Goal: Information Seeking & Learning: Learn about a topic

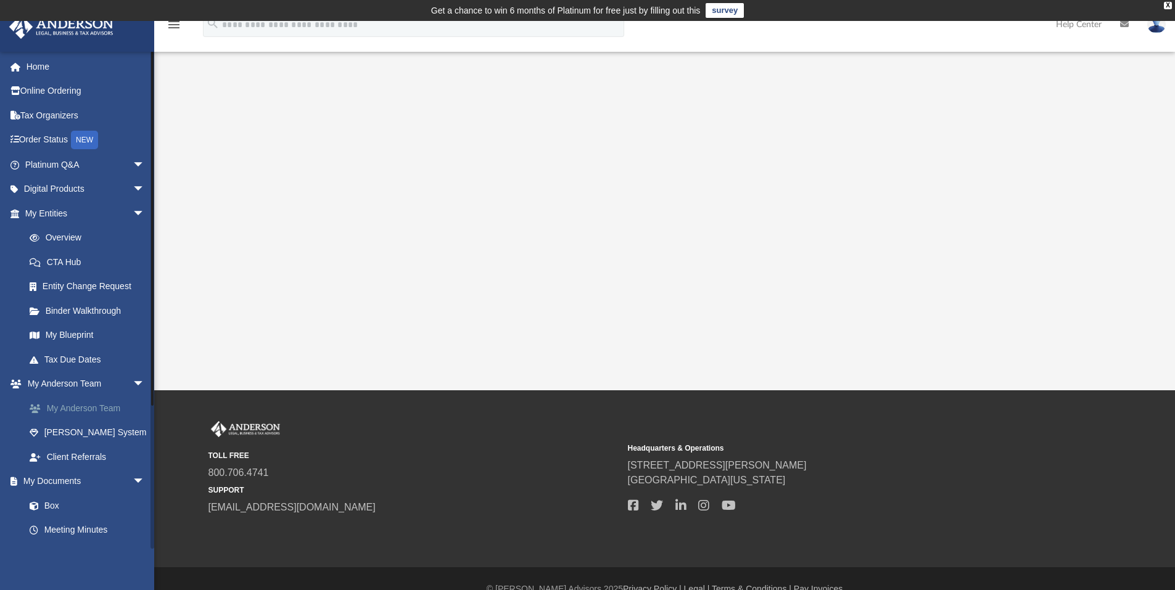
click at [82, 408] on link "My Anderson Team" at bounding box center [90, 408] width 146 height 25
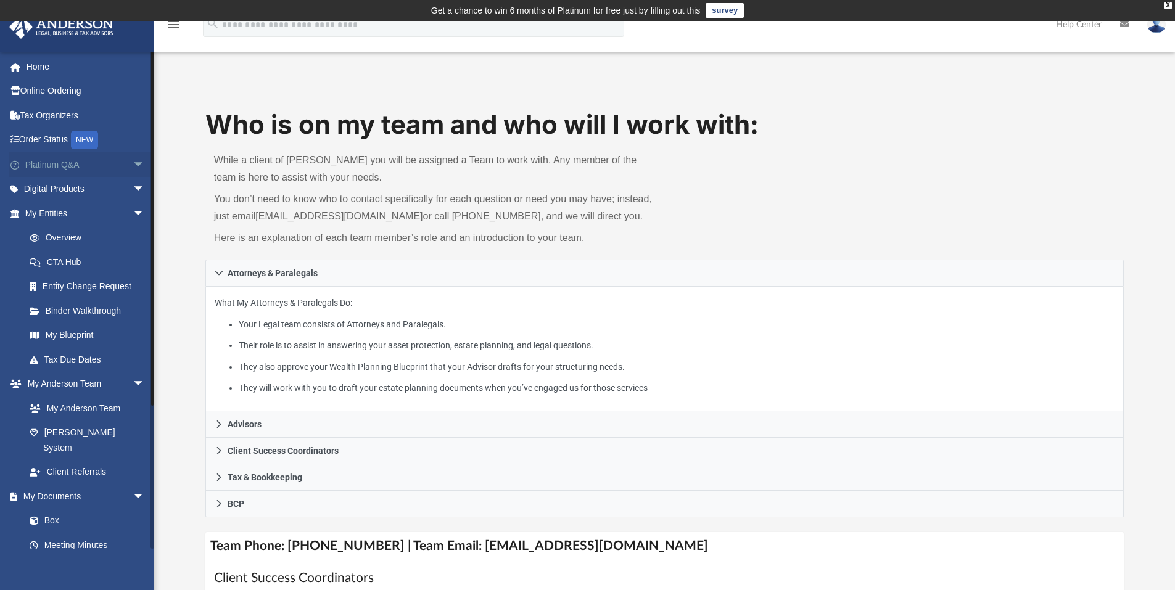
click at [61, 158] on link "Platinum Q&A arrow_drop_down" at bounding box center [86, 164] width 155 height 25
click at [133, 161] on span "arrow_drop_down" at bounding box center [145, 164] width 25 height 25
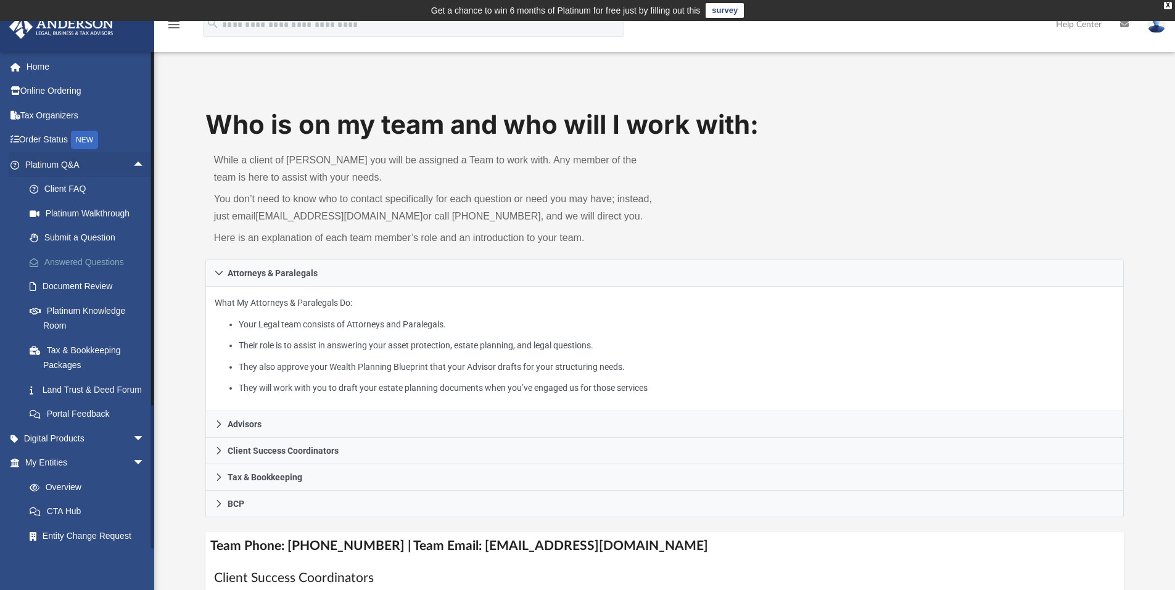
click at [109, 263] on link "Answered Questions" at bounding box center [90, 262] width 146 height 25
click at [106, 260] on link "Answered Questions" at bounding box center [90, 262] width 146 height 25
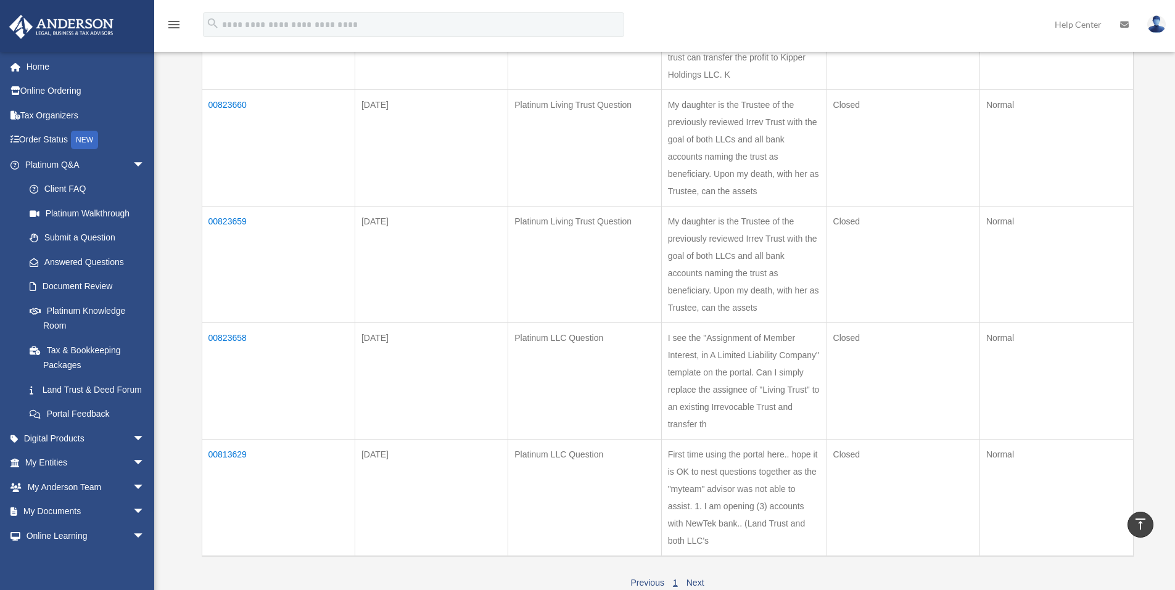
scroll to position [308, 0]
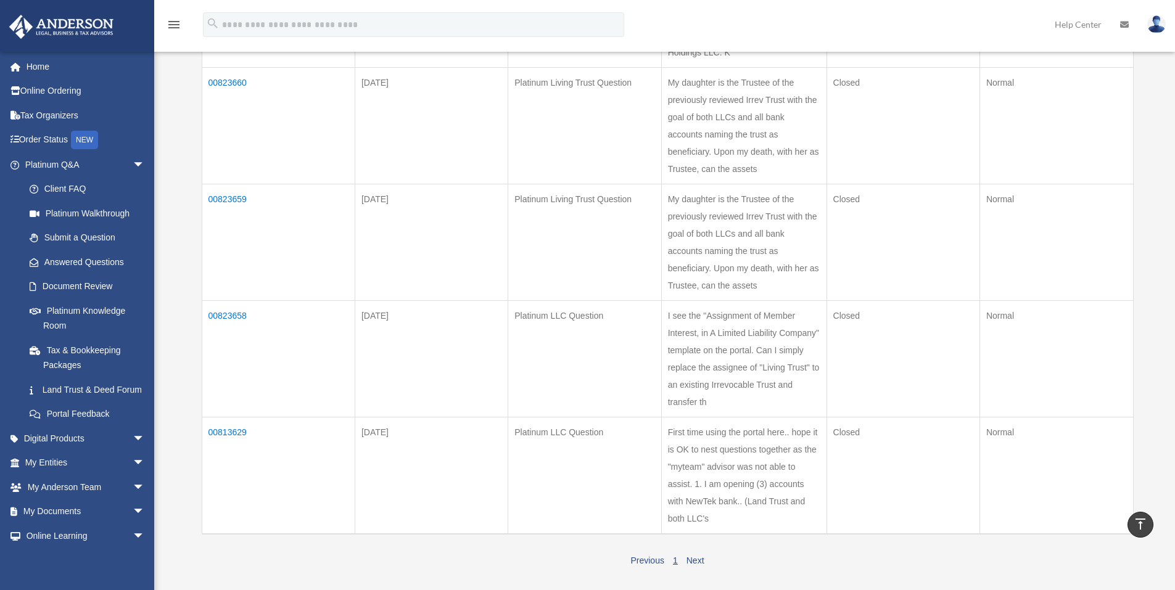
click at [752, 476] on td "First time using the portal here.. hope it is OK to nest questions together as …" at bounding box center [743, 475] width 165 height 117
click at [231, 429] on td "00813629" at bounding box center [278, 475] width 153 height 117
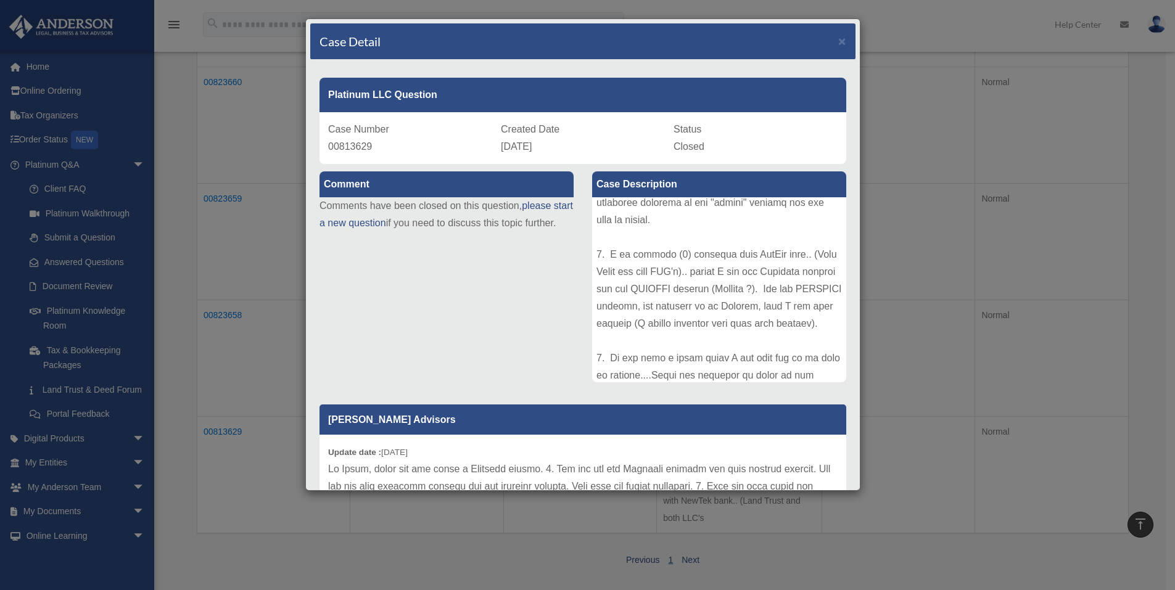
scroll to position [0, 0]
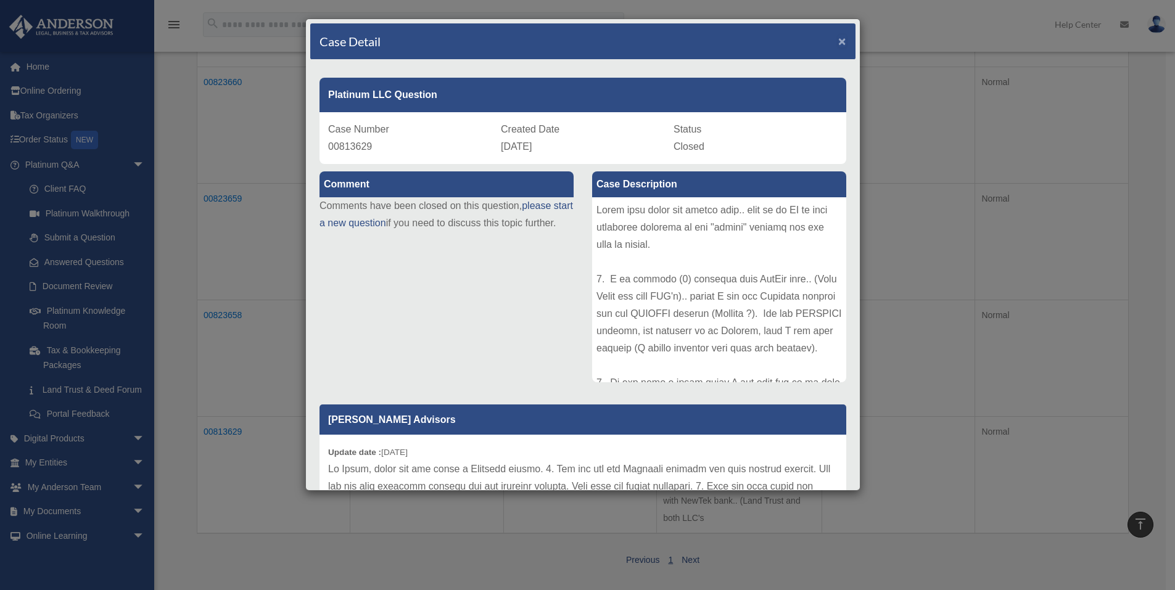
click at [838, 38] on span "×" at bounding box center [842, 41] width 8 height 14
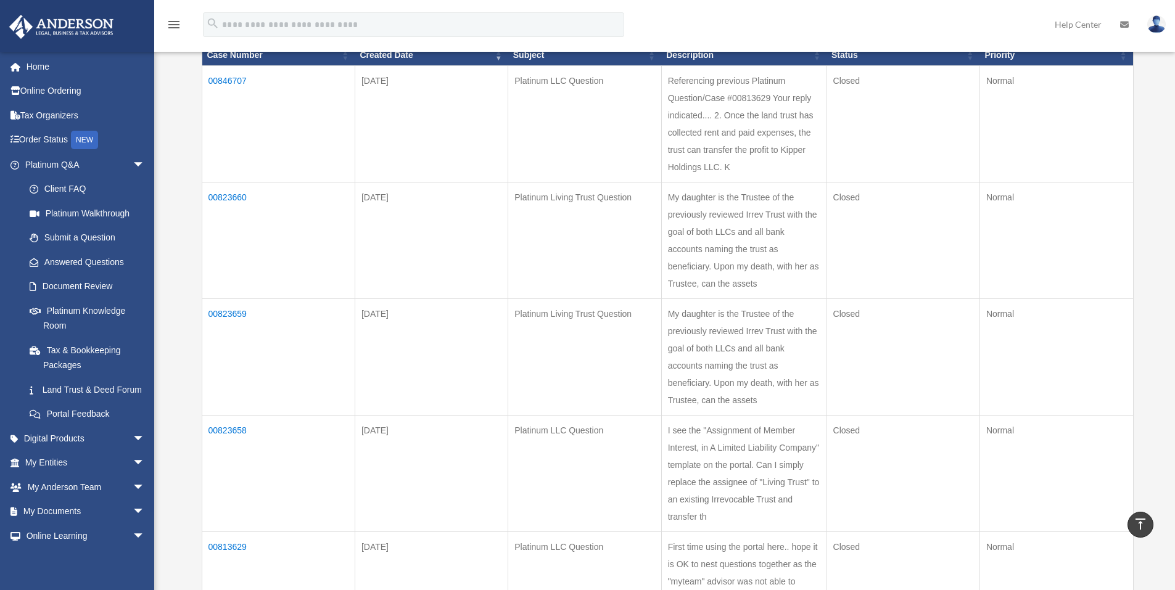
scroll to position [185, 0]
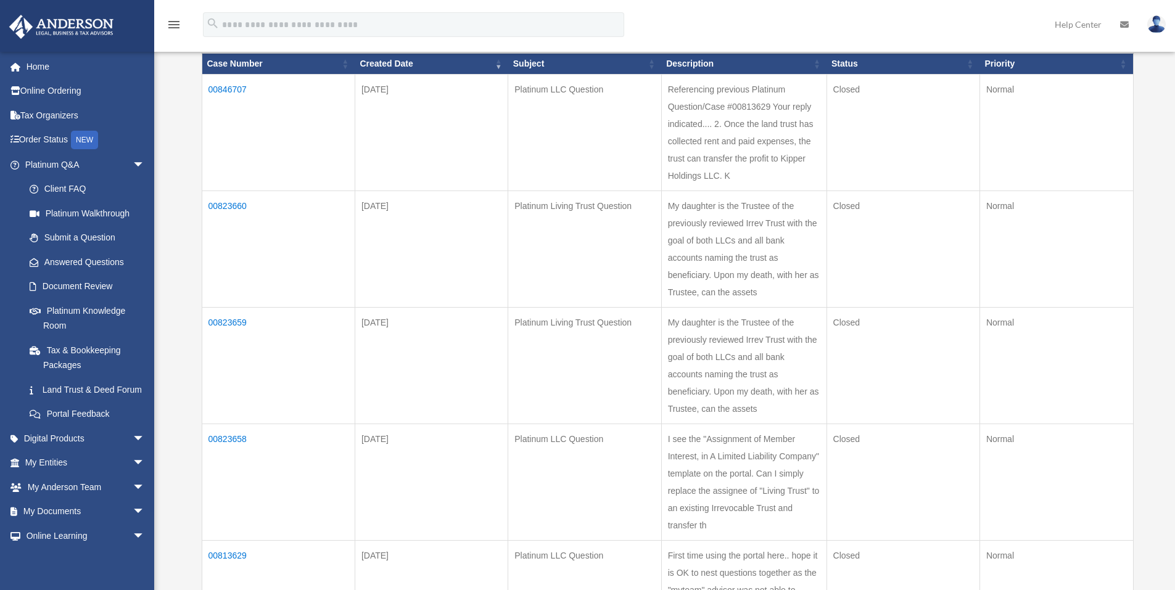
click at [221, 553] on td "00813629" at bounding box center [278, 598] width 153 height 117
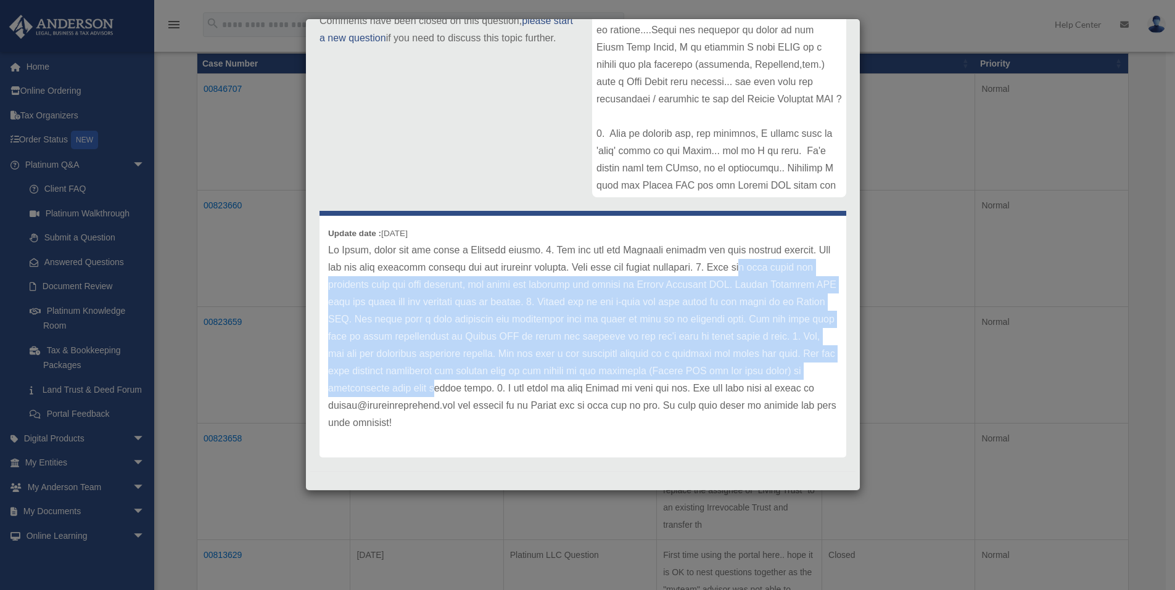
drag, startPoint x: 334, startPoint y: 284, endPoint x: 619, endPoint y: 374, distance: 298.9
click at [618, 382] on p at bounding box center [582, 337] width 509 height 190
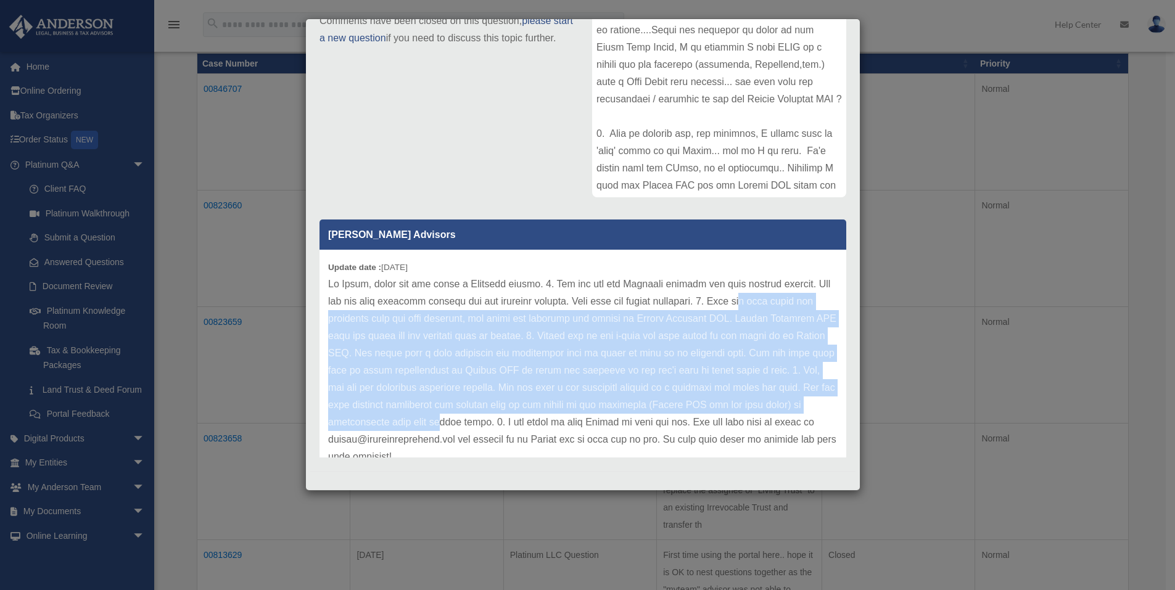
scroll to position [0, 0]
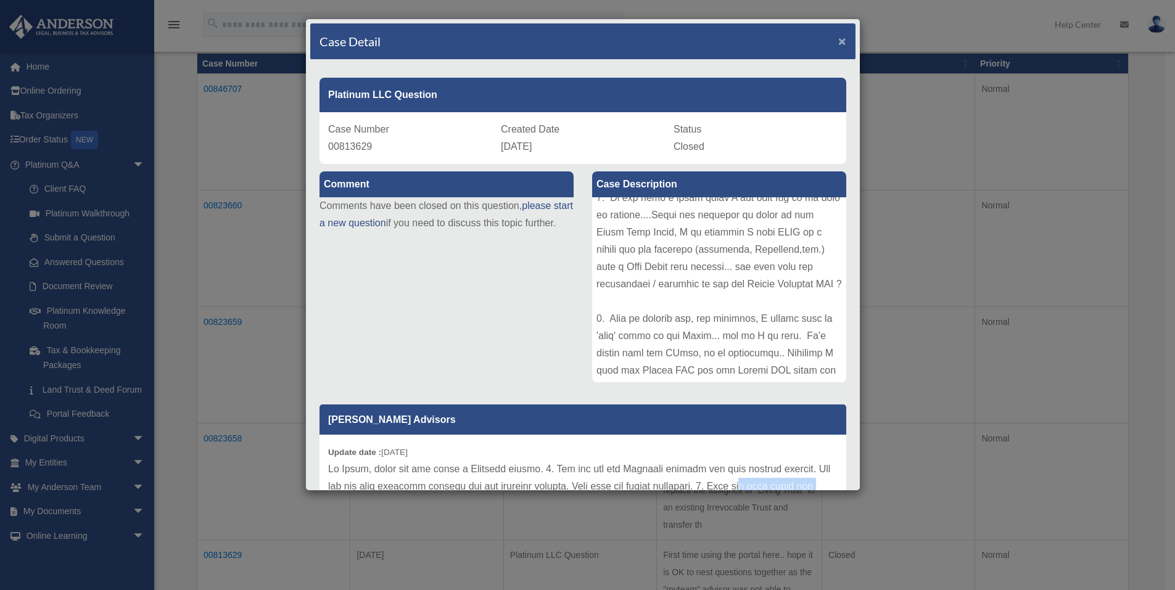
click at [838, 36] on span "×" at bounding box center [842, 41] width 8 height 14
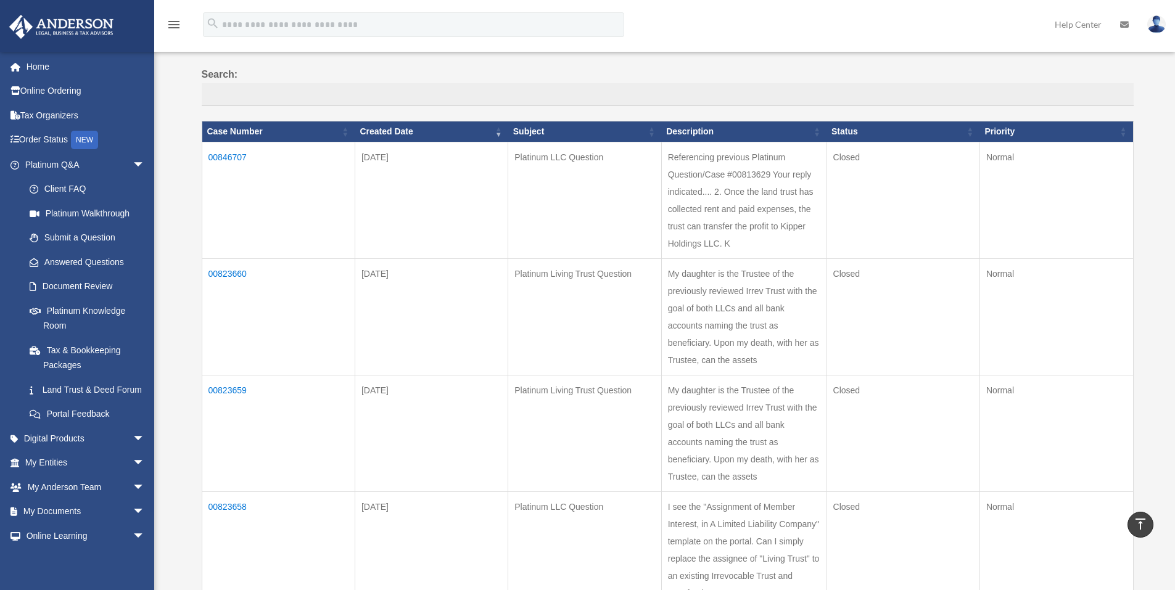
scroll to position [62, 0]
